Goal: Information Seeking & Learning: Learn about a topic

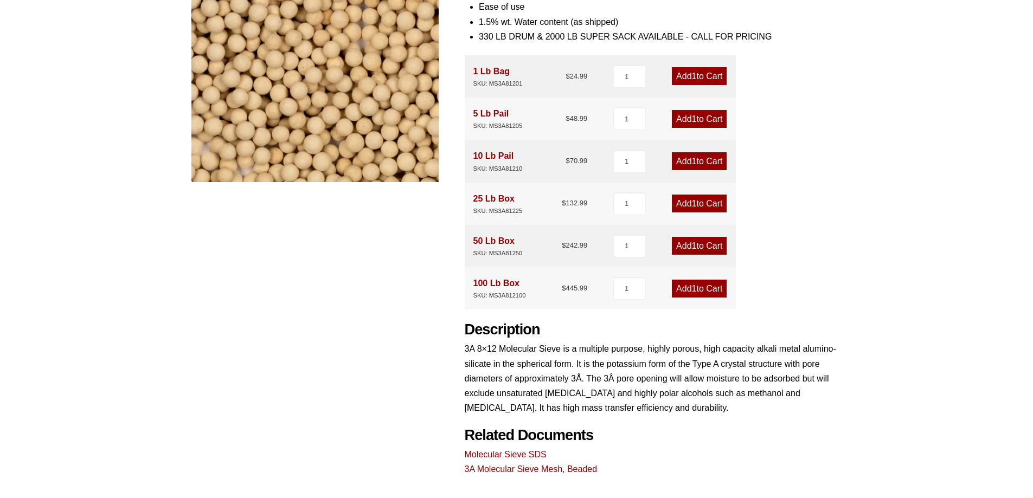
scroll to position [212, 0]
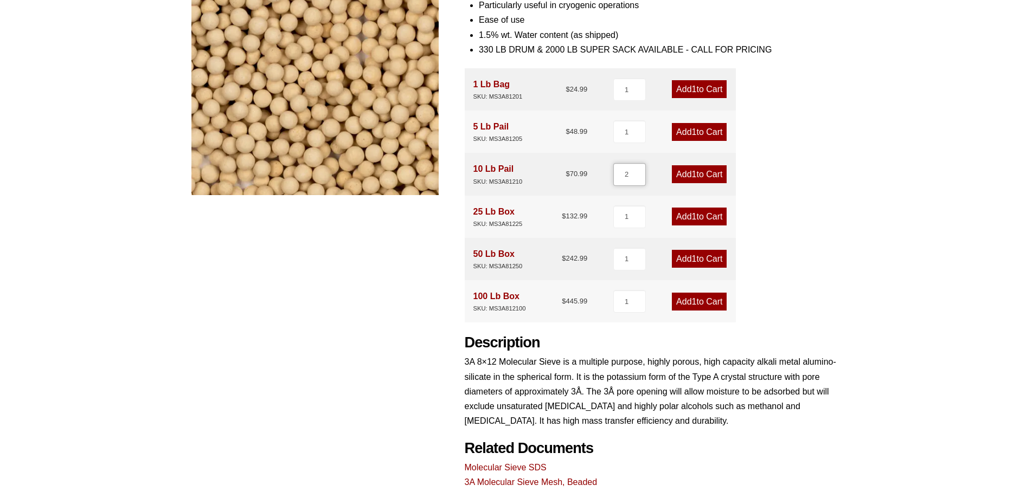
type input "2"
click at [640, 171] on input "2" at bounding box center [629, 174] width 33 height 23
click at [692, 174] on span "2" at bounding box center [694, 174] width 5 height 9
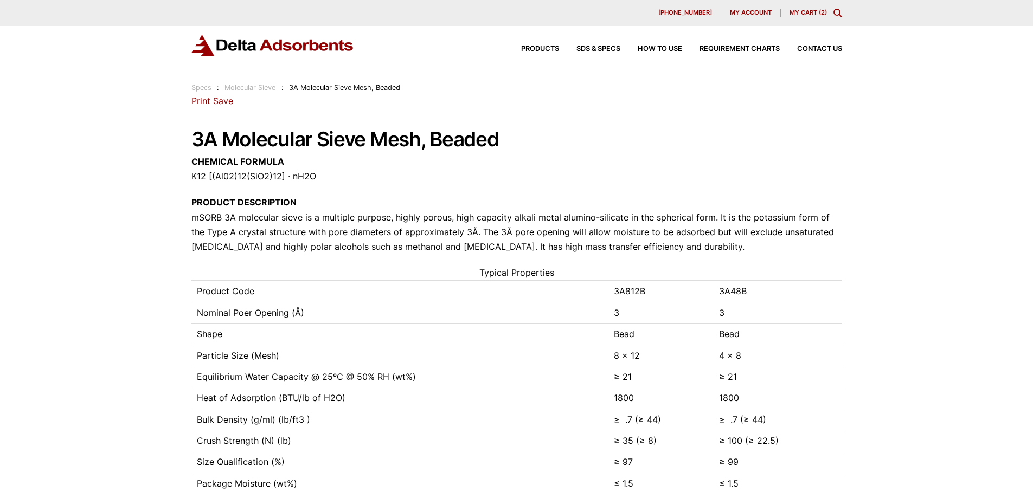
click at [805, 11] on link "My Cart ( 2 )" at bounding box center [807, 13] width 37 height 8
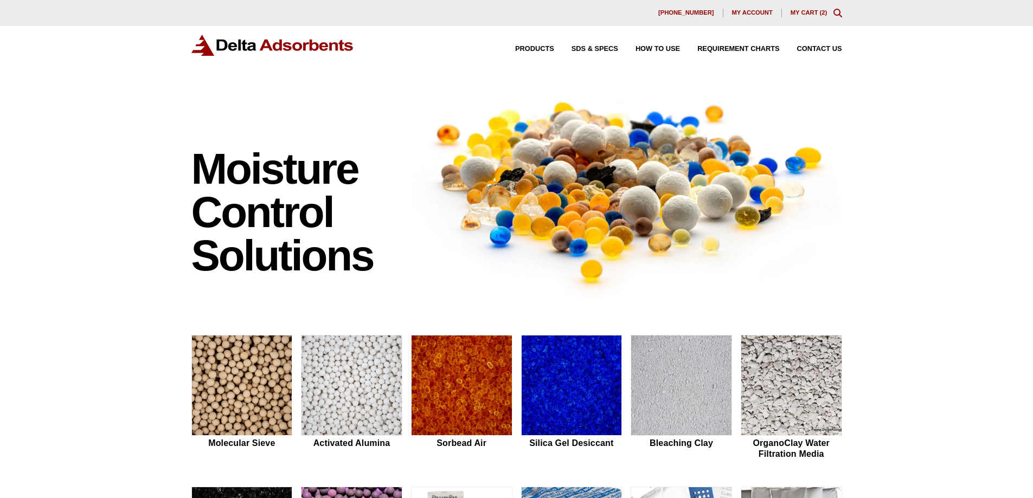
click at [753, 14] on span "My account" at bounding box center [752, 13] width 41 height 6
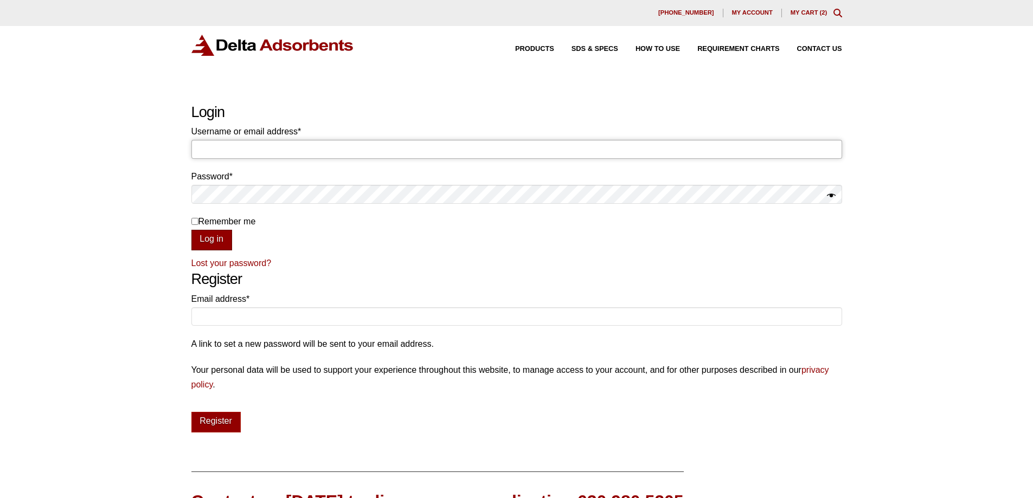
type input "[PERSON_NAME][EMAIL_ADDRESS][PERSON_NAME][DOMAIN_NAME]"
click at [210, 237] on button "Log in" at bounding box center [211, 240] width 41 height 21
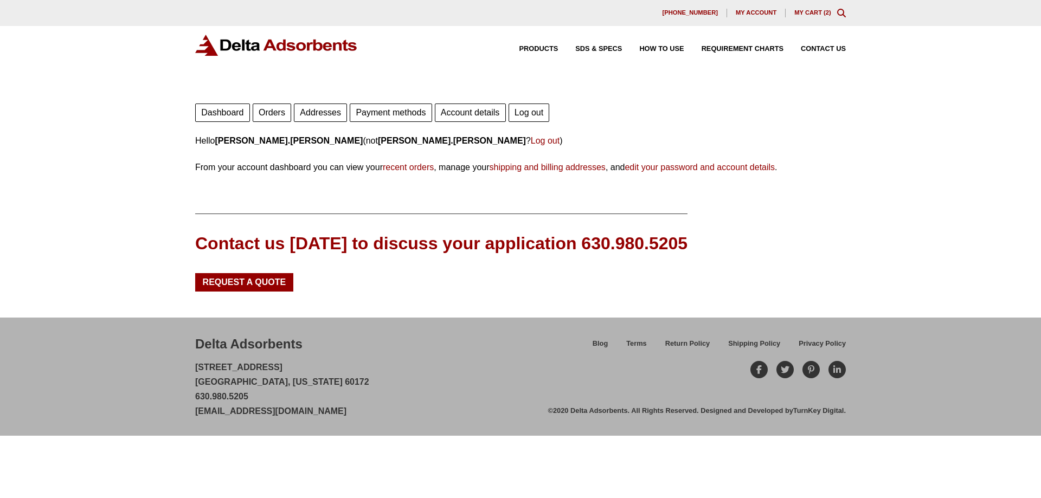
click at [273, 109] on link "Orders" at bounding box center [272, 113] width 38 height 18
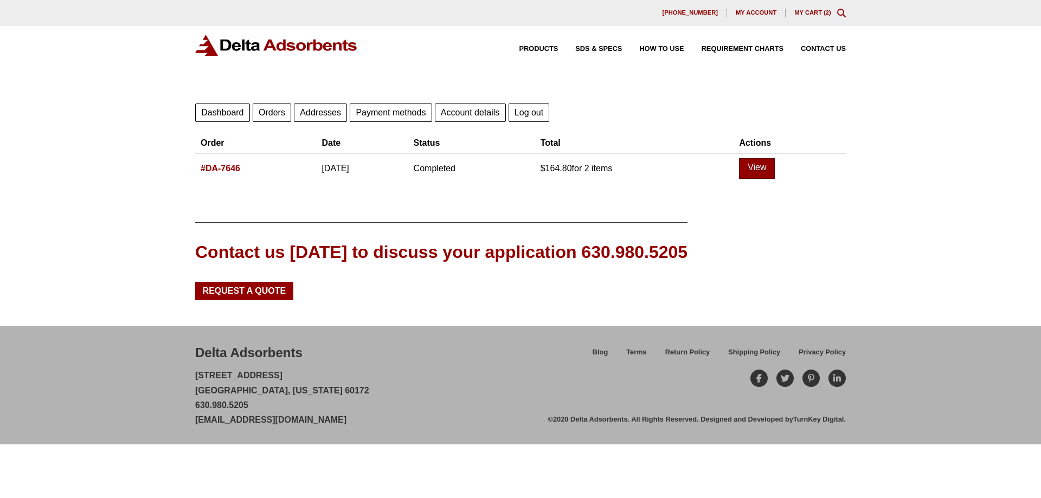
click at [772, 169] on link "View" at bounding box center [757, 168] width 36 height 21
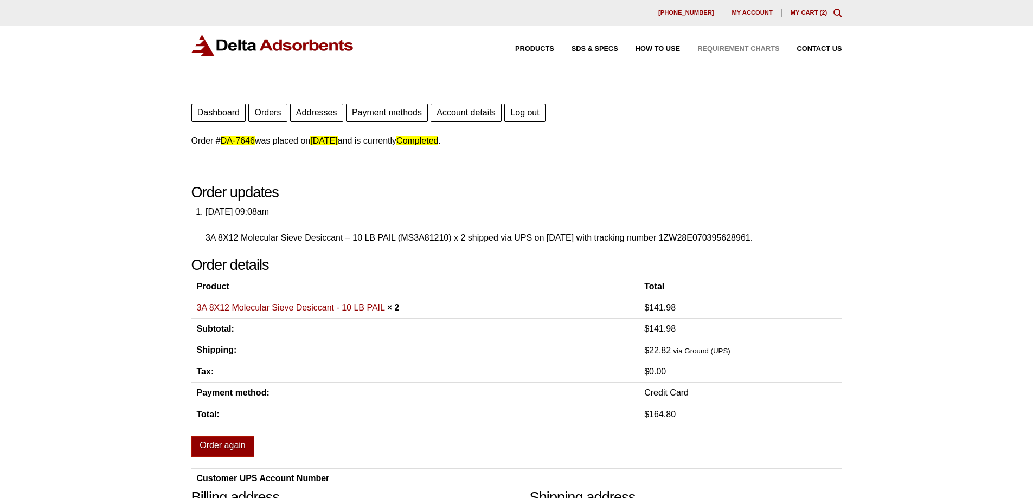
click at [726, 47] on span "Requirement Charts" at bounding box center [738, 49] width 82 height 7
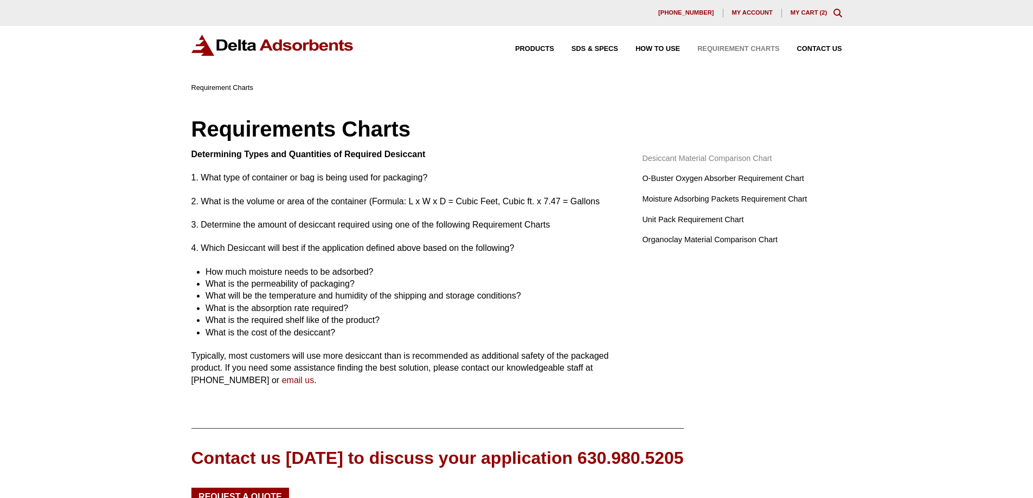
click at [690, 155] on span "Desiccant Material Comparison Chart" at bounding box center [707, 159] width 130 height 12
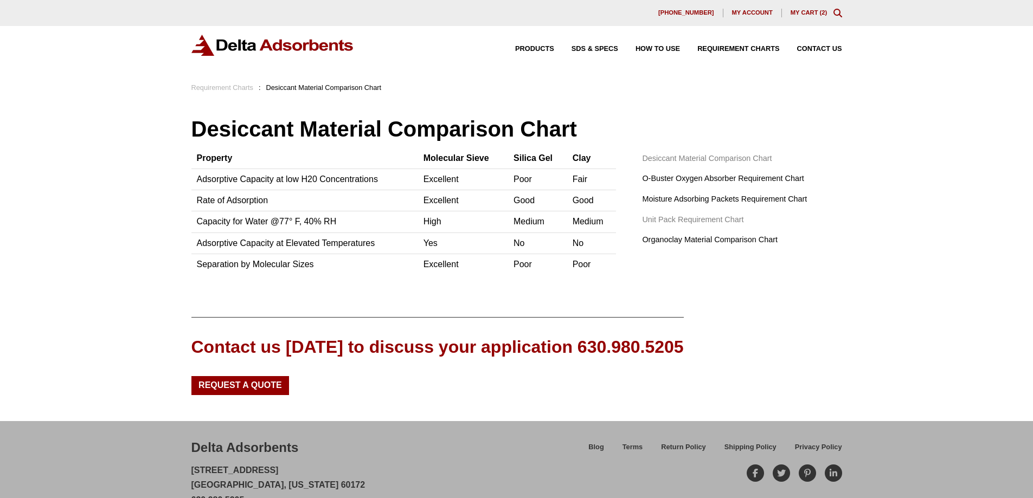
click at [711, 217] on span "Unit Pack Requirement Chart" at bounding box center [692, 220] width 101 height 12
